Goal: Navigation & Orientation: Find specific page/section

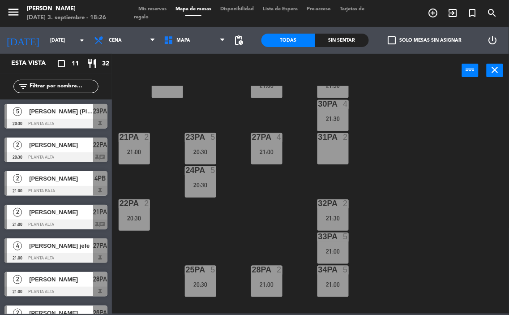
scroll to position [449, 0]
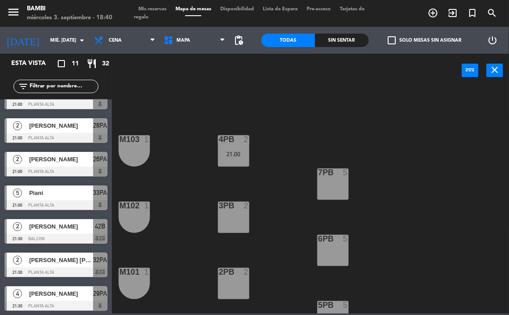
scroll to position [154, 0]
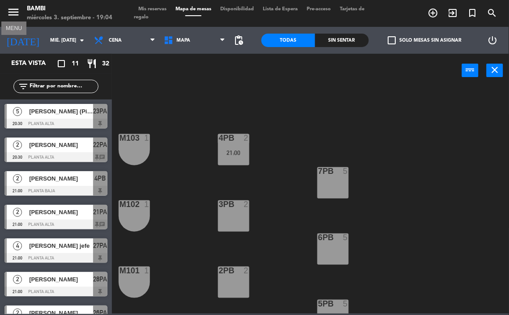
click at [13, 10] on icon "menu" at bounding box center [13, 11] width 13 height 13
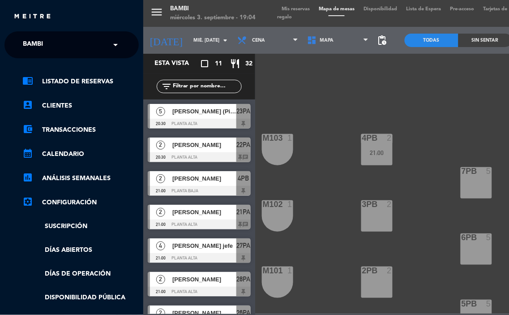
click at [76, 82] on link "chrome_reader_mode Listado de Reservas" at bounding box center [80, 81] width 116 height 11
